Goal: Information Seeking & Learning: Learn about a topic

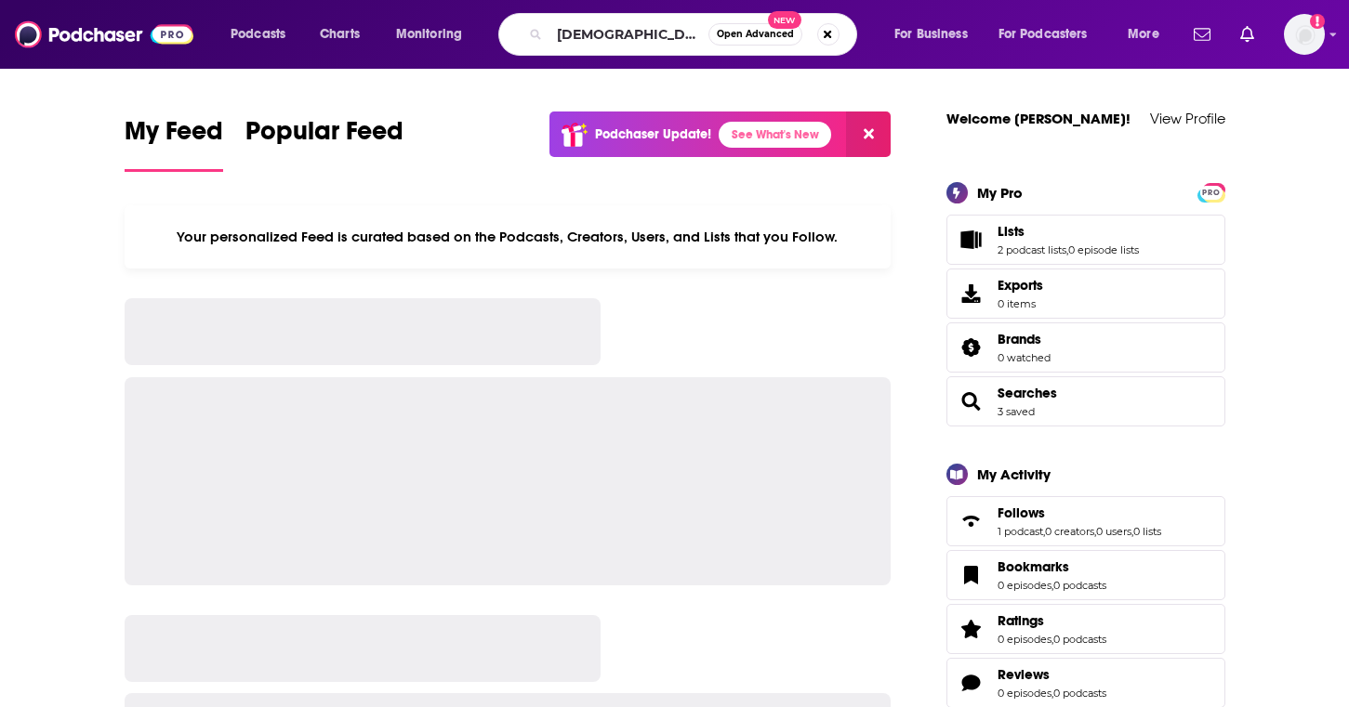
type input "[DEMOGRAPHIC_DATA] and country"
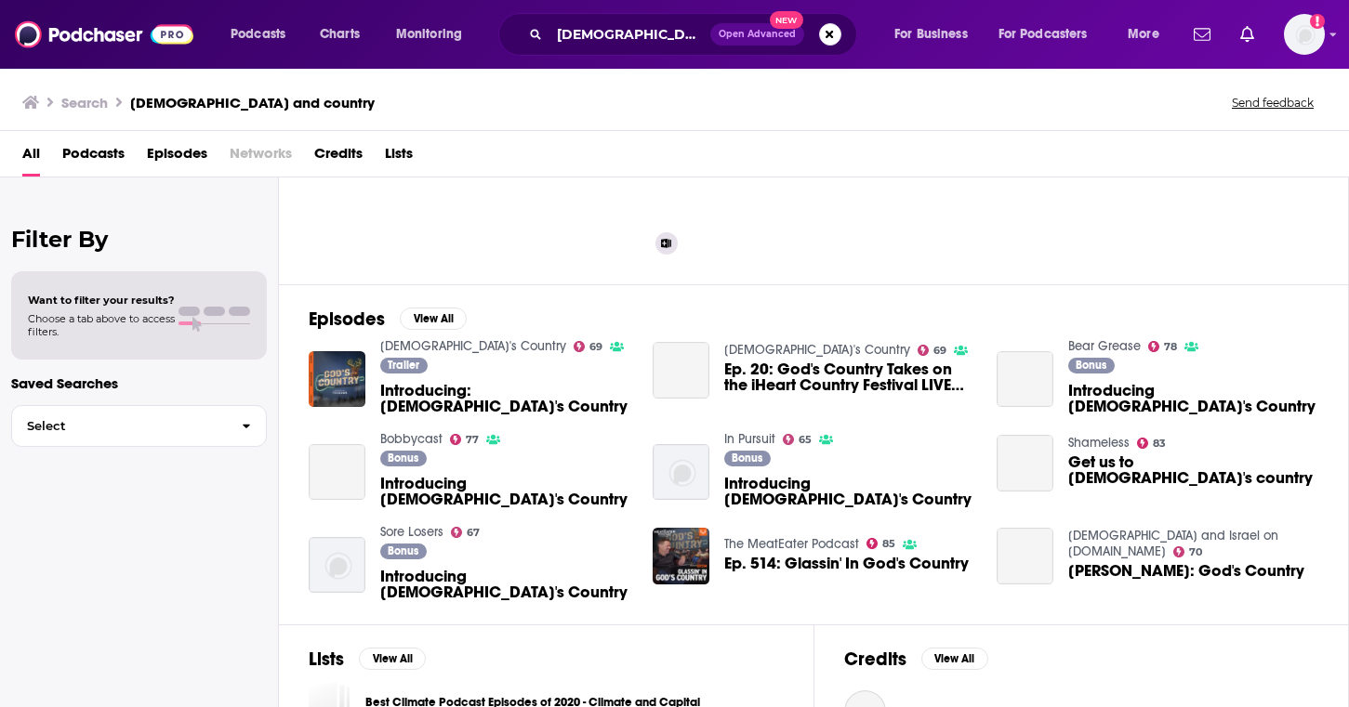
scroll to position [126, 0]
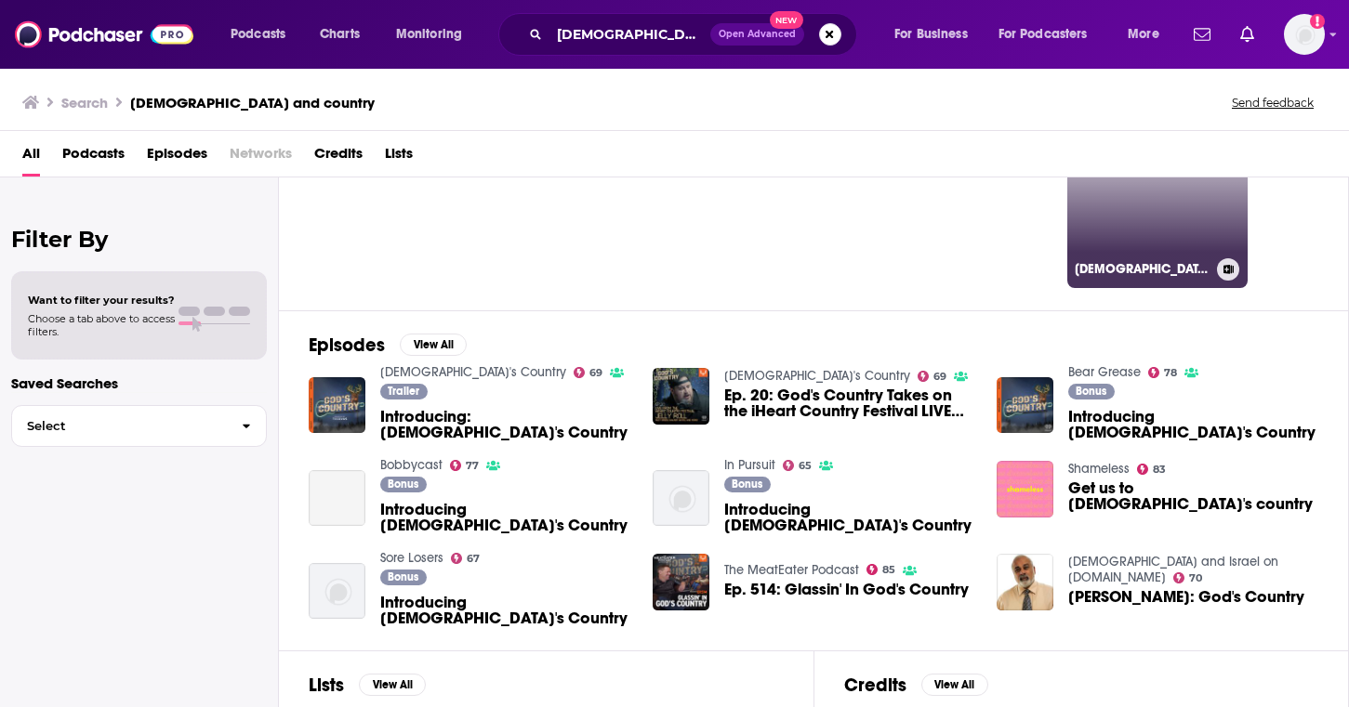
click at [1108, 219] on link "32 [DEMOGRAPHIC_DATA] and Country Podcast" at bounding box center [1157, 198] width 180 height 180
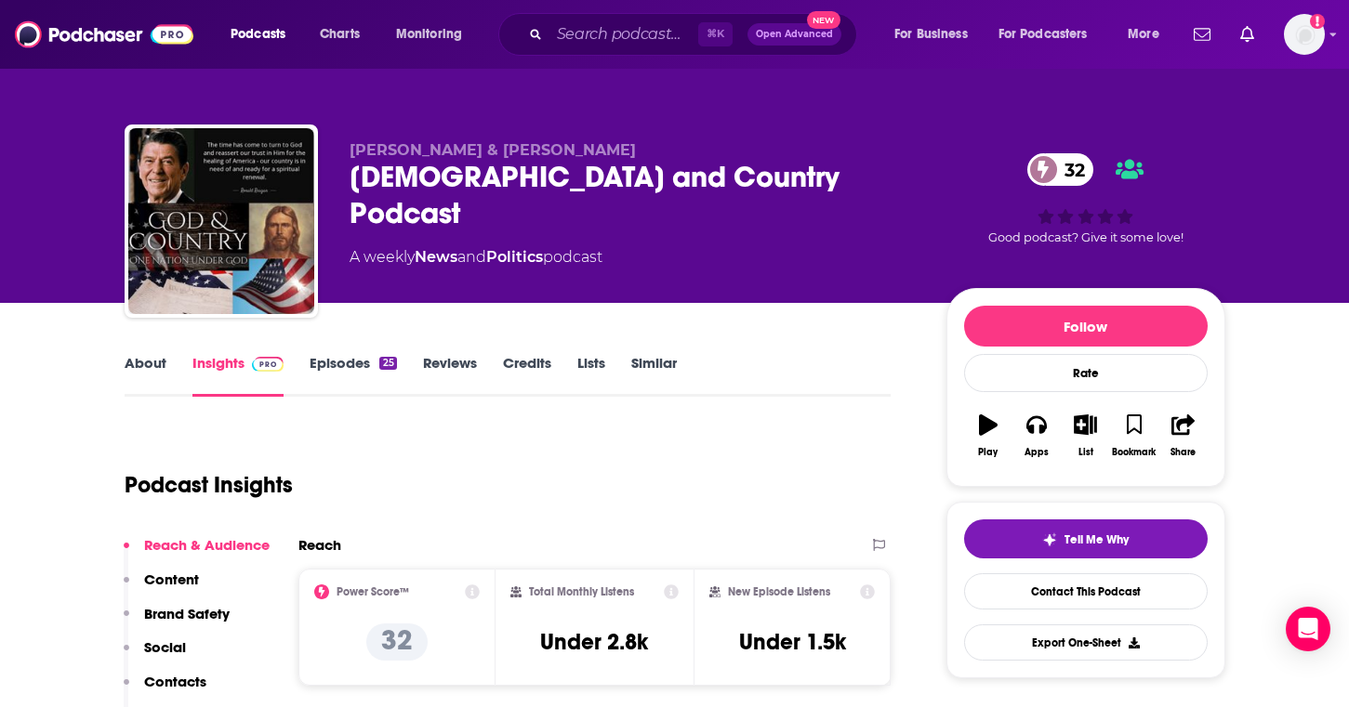
click at [324, 358] on link "Episodes 25" at bounding box center [353, 375] width 86 height 43
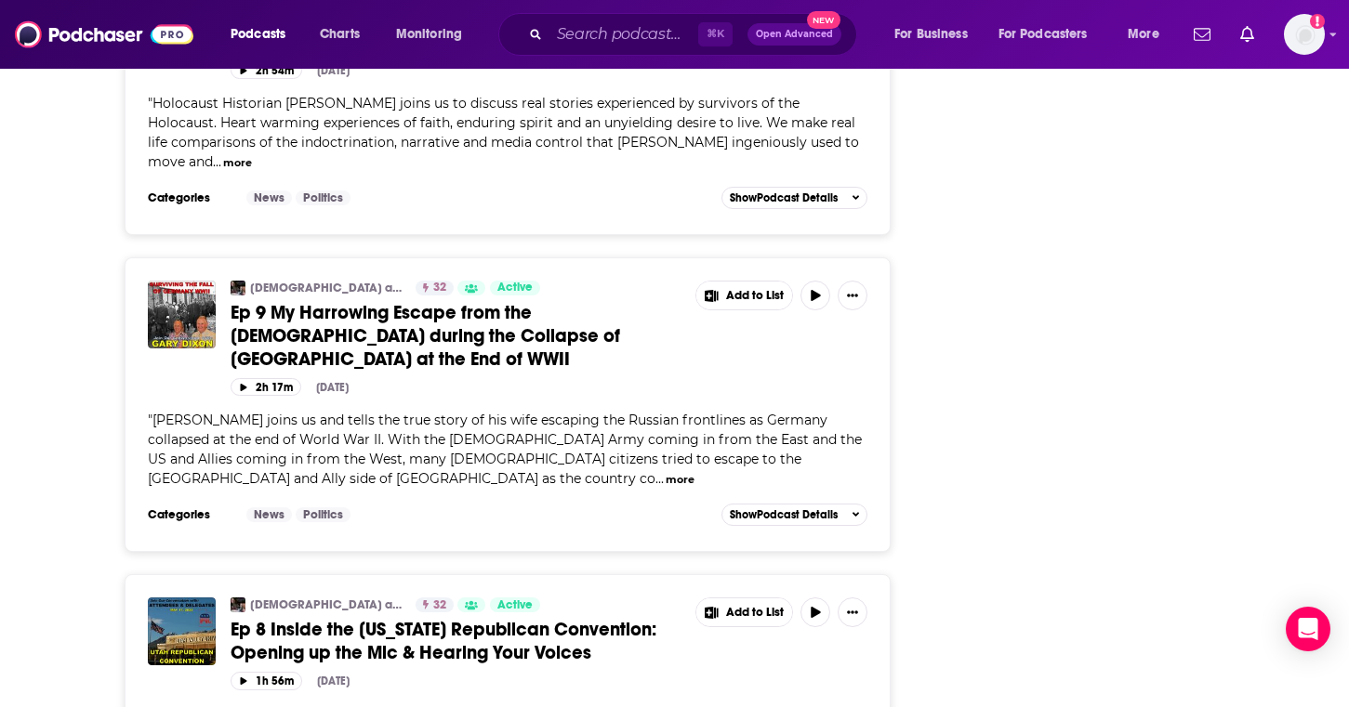
scroll to position [4127, 0]
